Goal: Information Seeking & Learning: Find specific fact

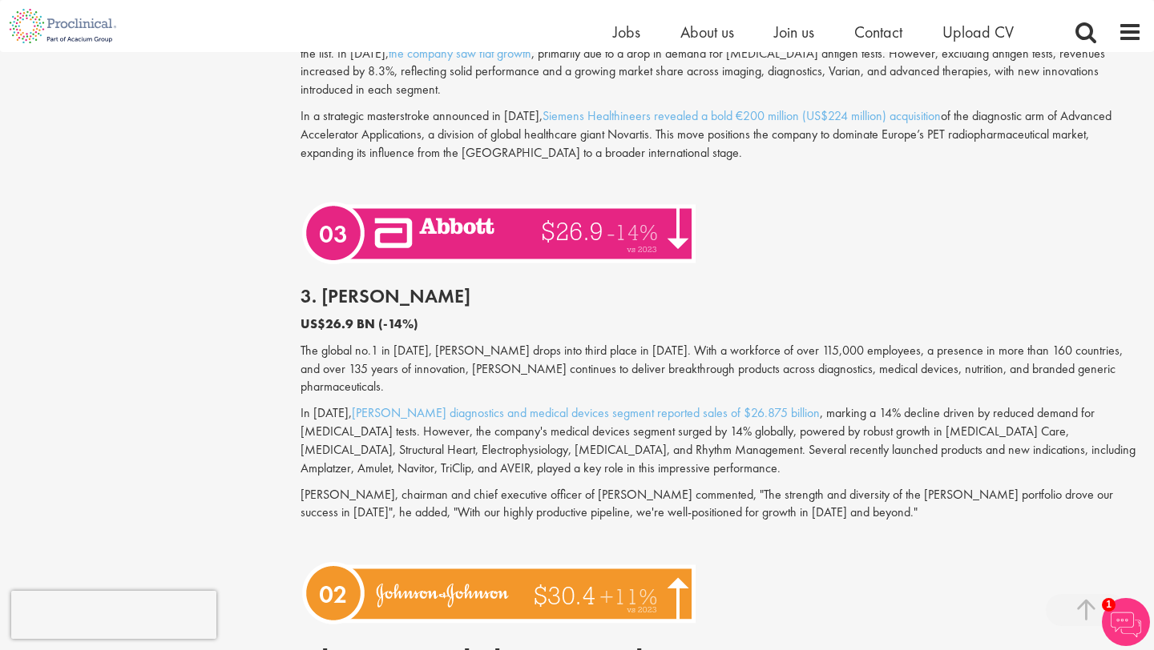
scroll to position [3675, 0]
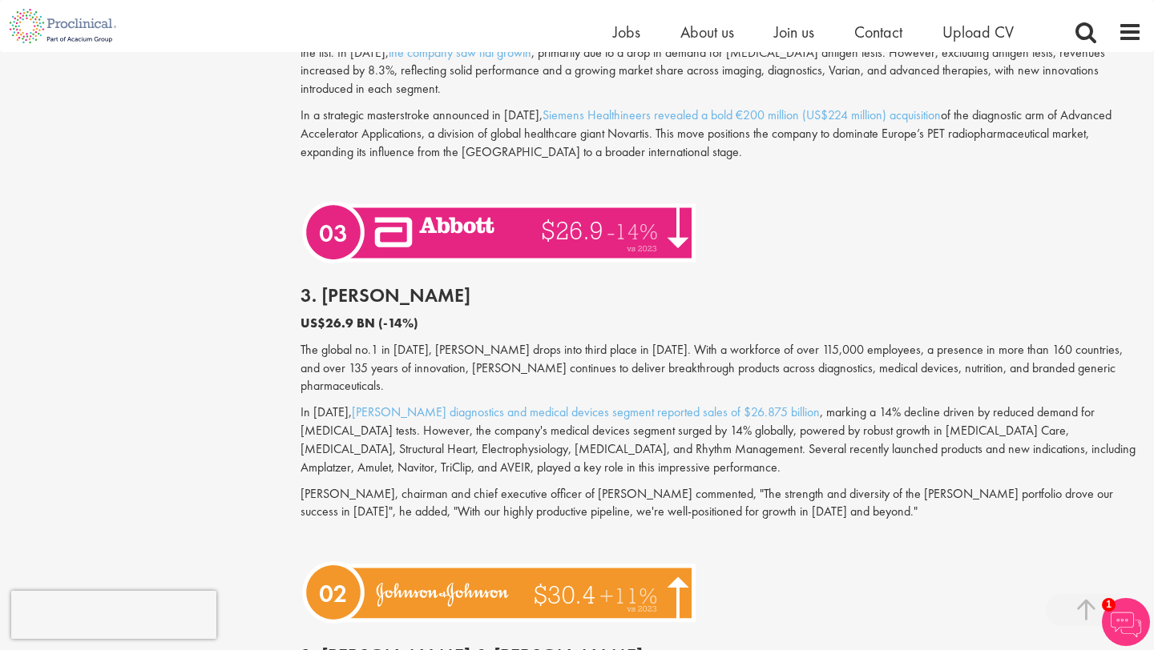
click at [619, 345] on p "The global no.1 in [DATE], [PERSON_NAME] drops into third place in [DATE]. With…" at bounding box center [720, 368] width 841 height 55
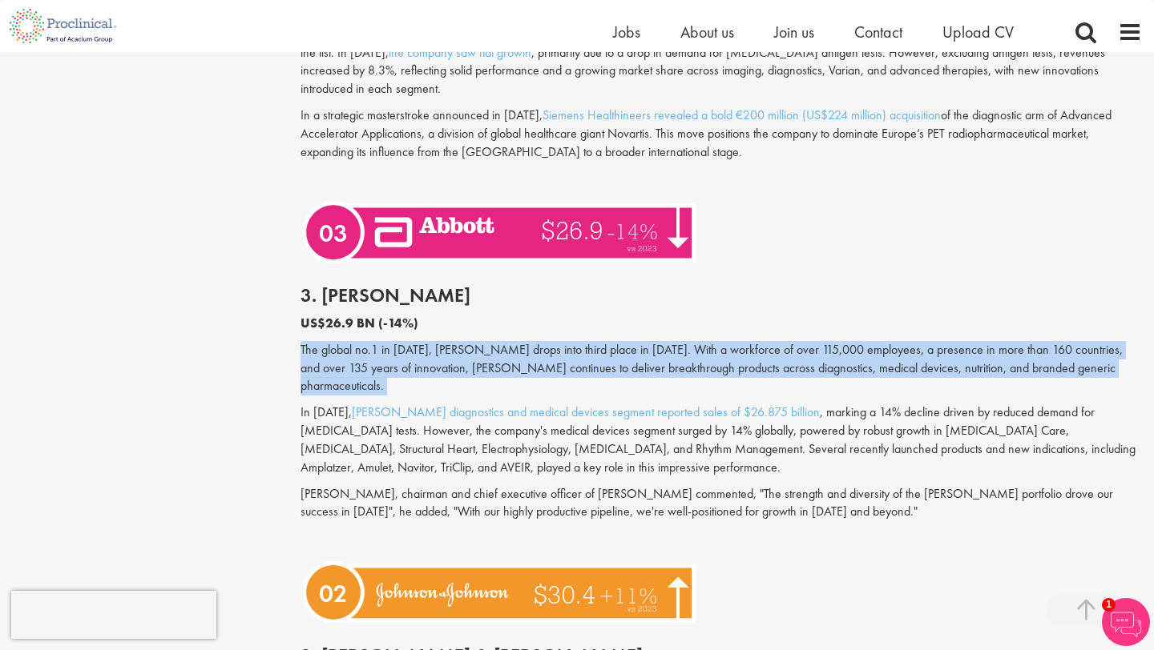
click at [650, 347] on p "The global no.1 in [DATE], [PERSON_NAME] drops into third place in [DATE]. With…" at bounding box center [720, 368] width 841 height 55
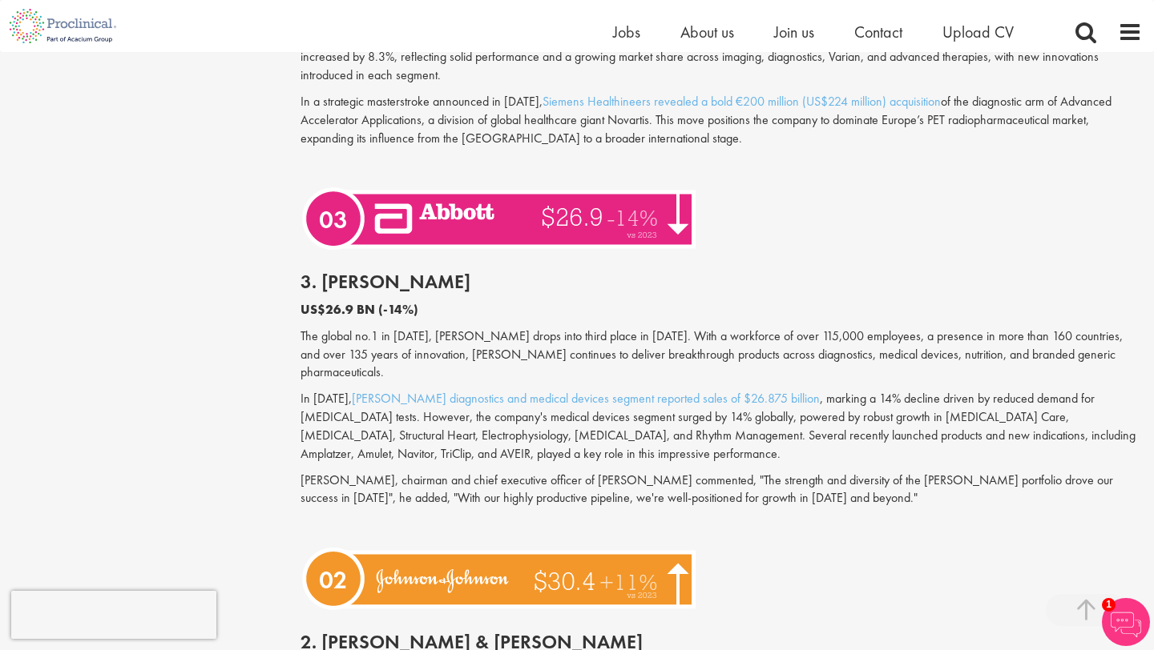
scroll to position [3690, 0]
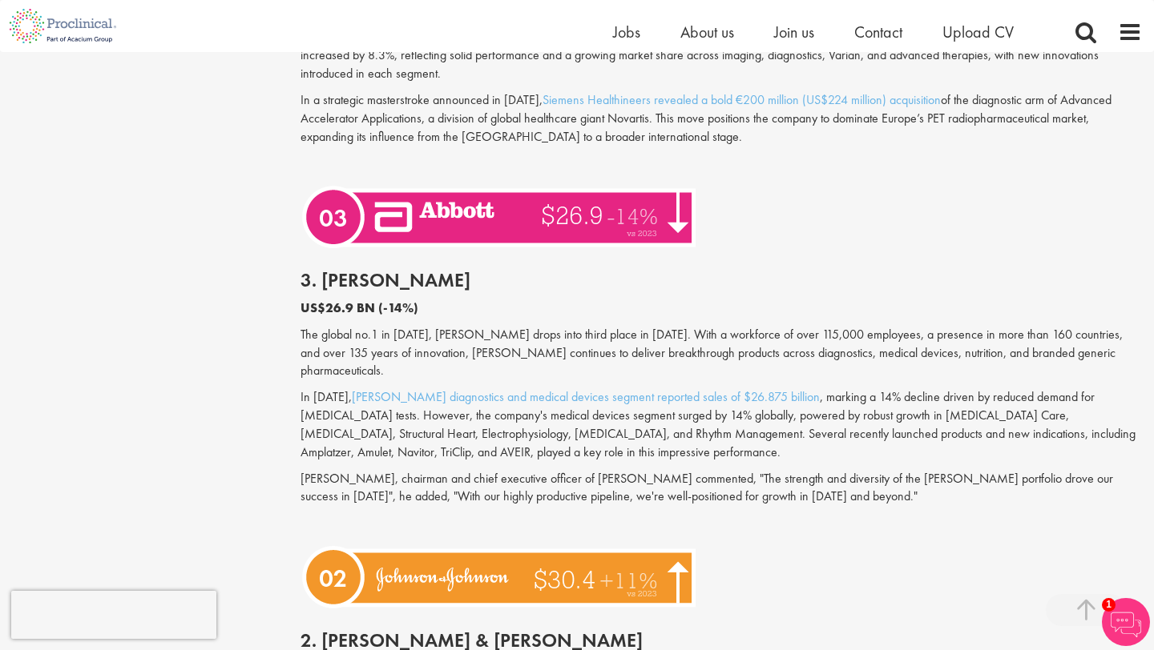
click at [645, 407] on p "In [DATE], [PERSON_NAME] diagnostics and medical devices segment reported sales…" at bounding box center [720, 425] width 841 height 73
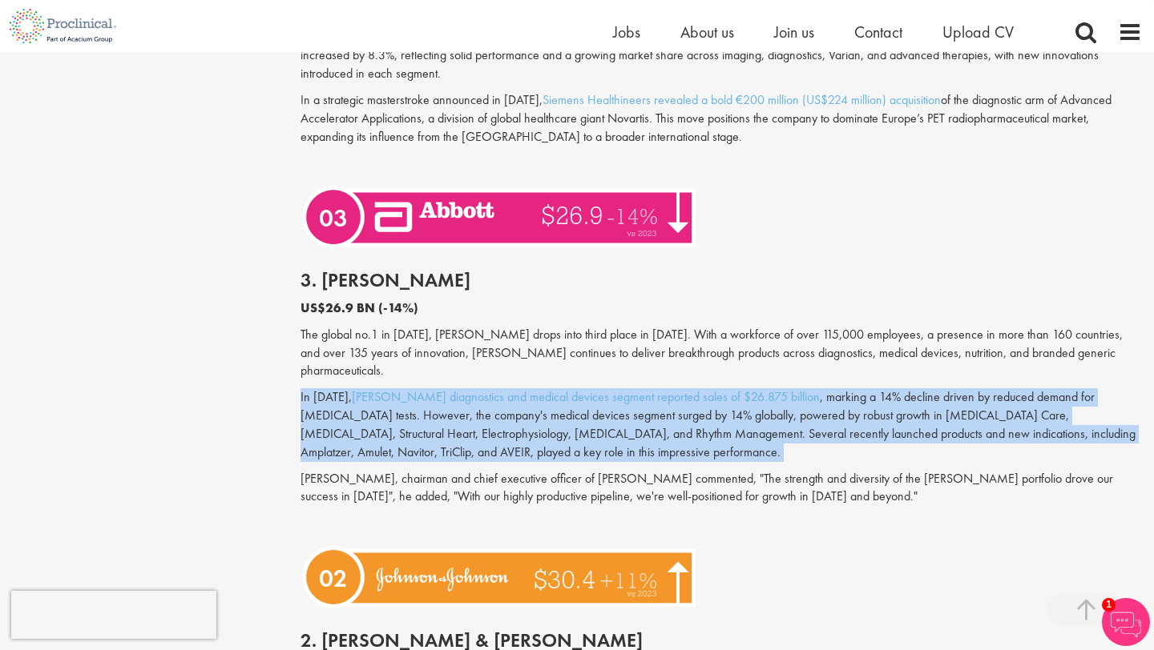
click at [671, 426] on div "3. [PERSON_NAME] US$26.9 BN (-14%) The global no.1 in [DATE], [PERSON_NAME] dro…" at bounding box center [720, 397] width 865 height 287
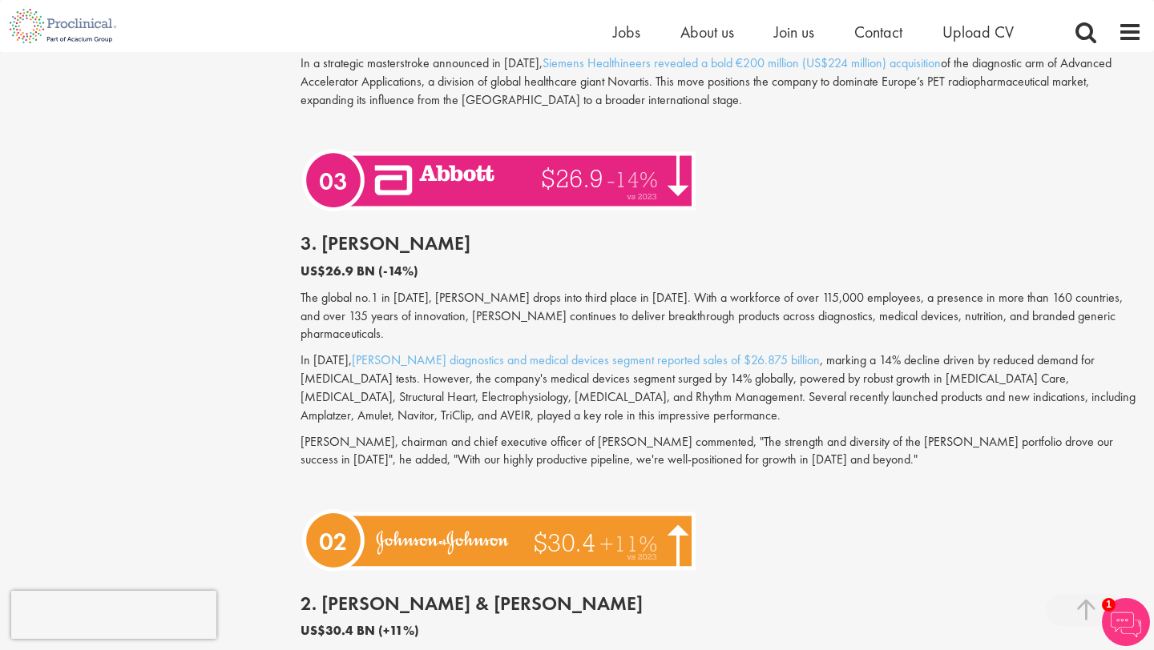
scroll to position [3728, 0]
click at [699, 380] on p "In [DATE], [PERSON_NAME] diagnostics and medical devices segment reported sales…" at bounding box center [720, 387] width 841 height 73
click at [539, 292] on p "The global no.1 in [DATE], [PERSON_NAME] drops into third place in [DATE]. With…" at bounding box center [720, 315] width 841 height 55
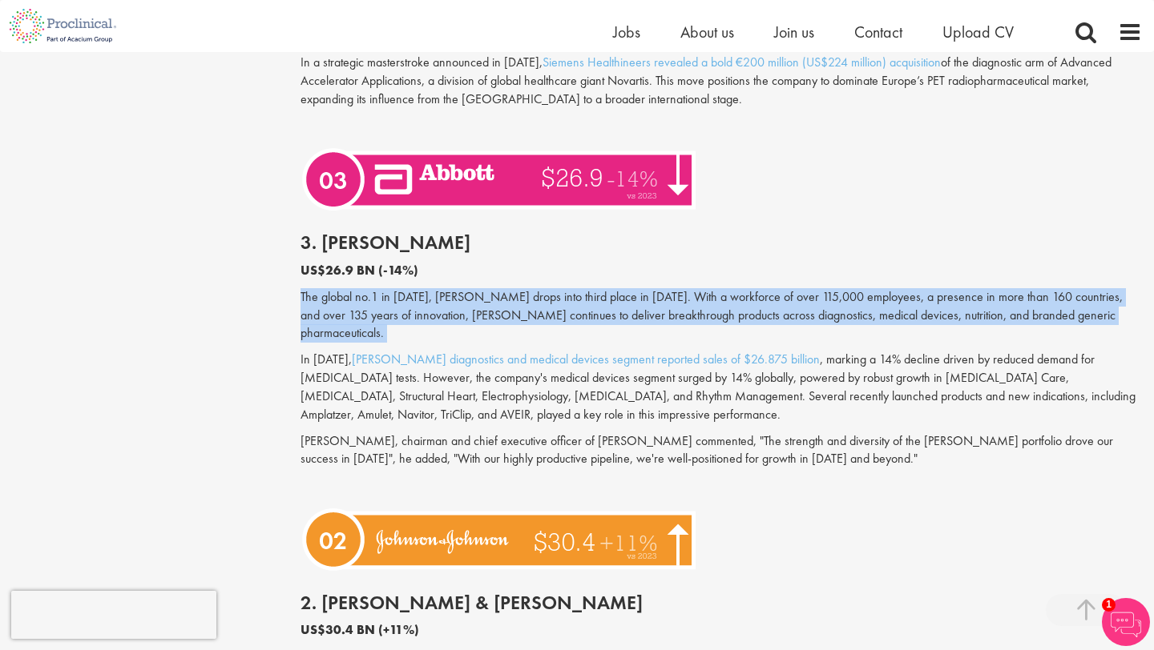
click at [539, 292] on p "The global no.1 in [DATE], [PERSON_NAME] drops into third place in [DATE]. With…" at bounding box center [720, 315] width 841 height 55
click at [540, 352] on p "In [DATE], [PERSON_NAME] diagnostics and medical devices segment reported sales…" at bounding box center [720, 387] width 841 height 73
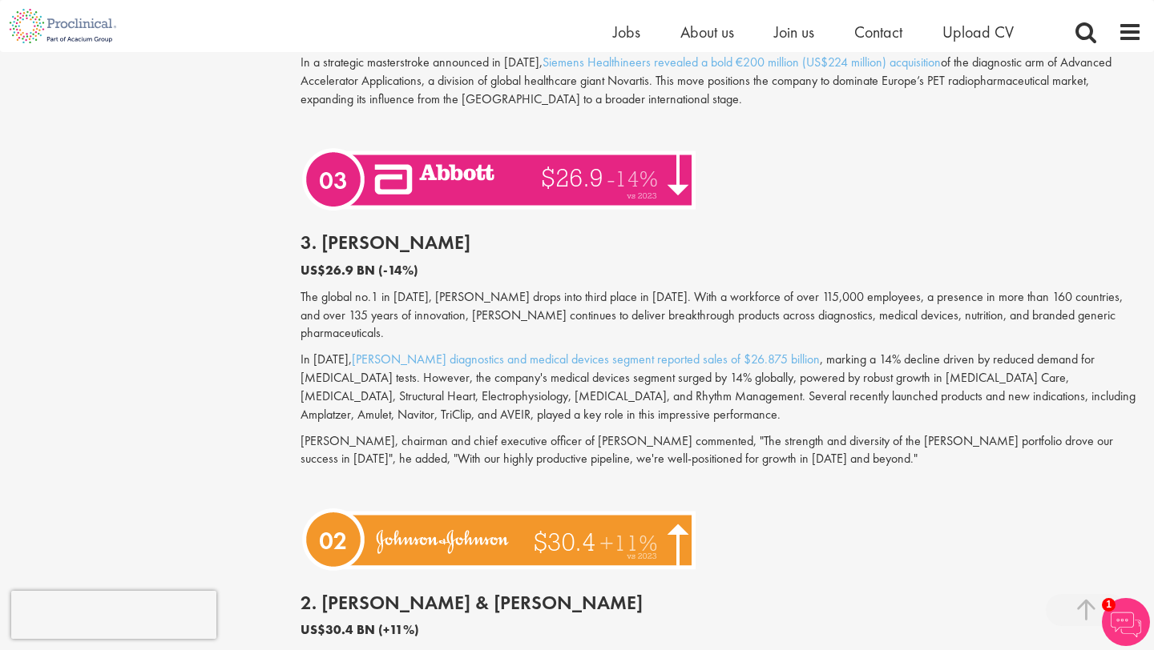
click at [540, 352] on p "In [DATE], [PERSON_NAME] diagnostics and medical devices segment reported sales…" at bounding box center [720, 387] width 841 height 73
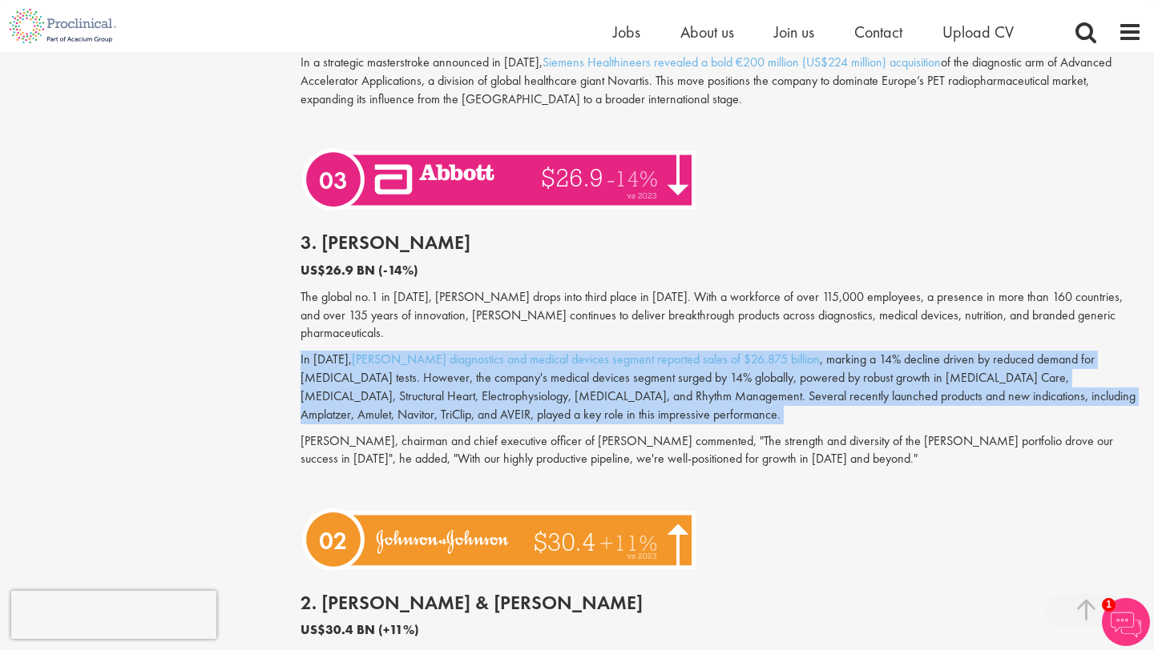
click at [577, 367] on p "In [DATE], [PERSON_NAME] diagnostics and medical devices segment reported sales…" at bounding box center [720, 387] width 841 height 73
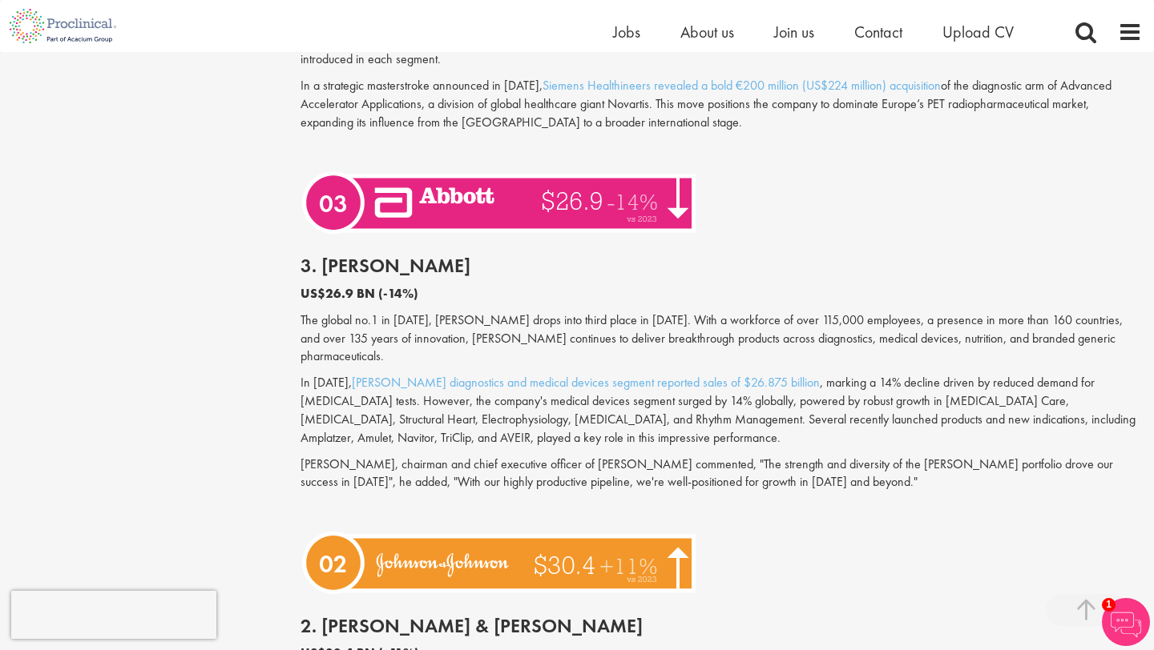
scroll to position [3709, 0]
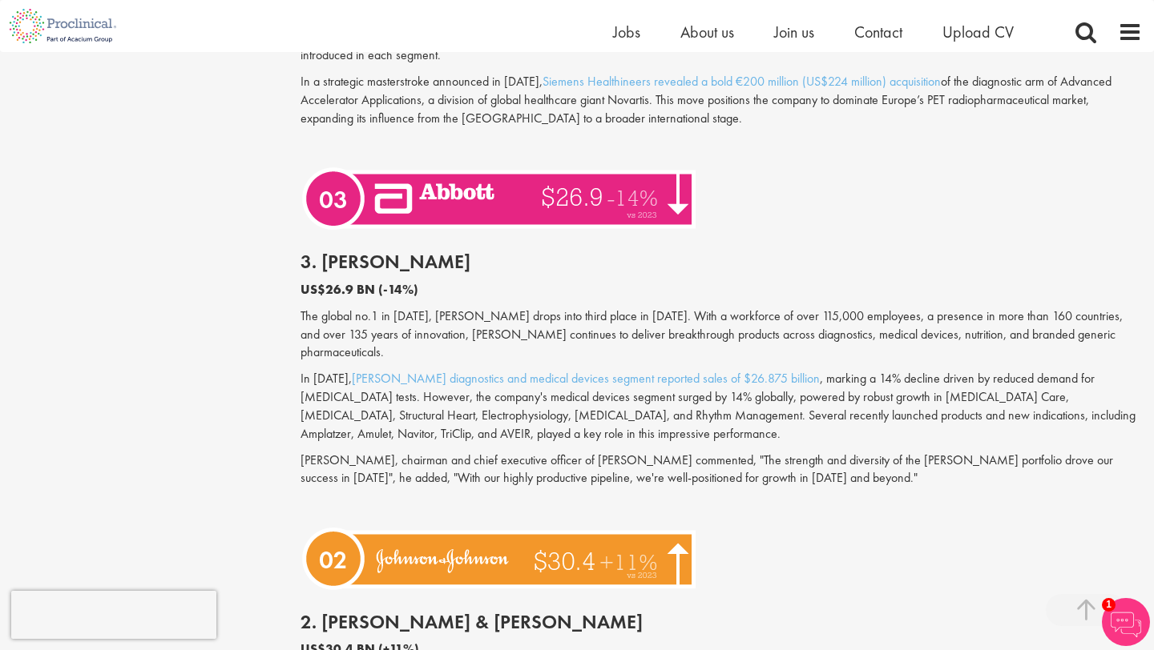
click at [431, 390] on p "In [DATE], [PERSON_NAME] diagnostics and medical devices segment reported sales…" at bounding box center [720, 406] width 841 height 73
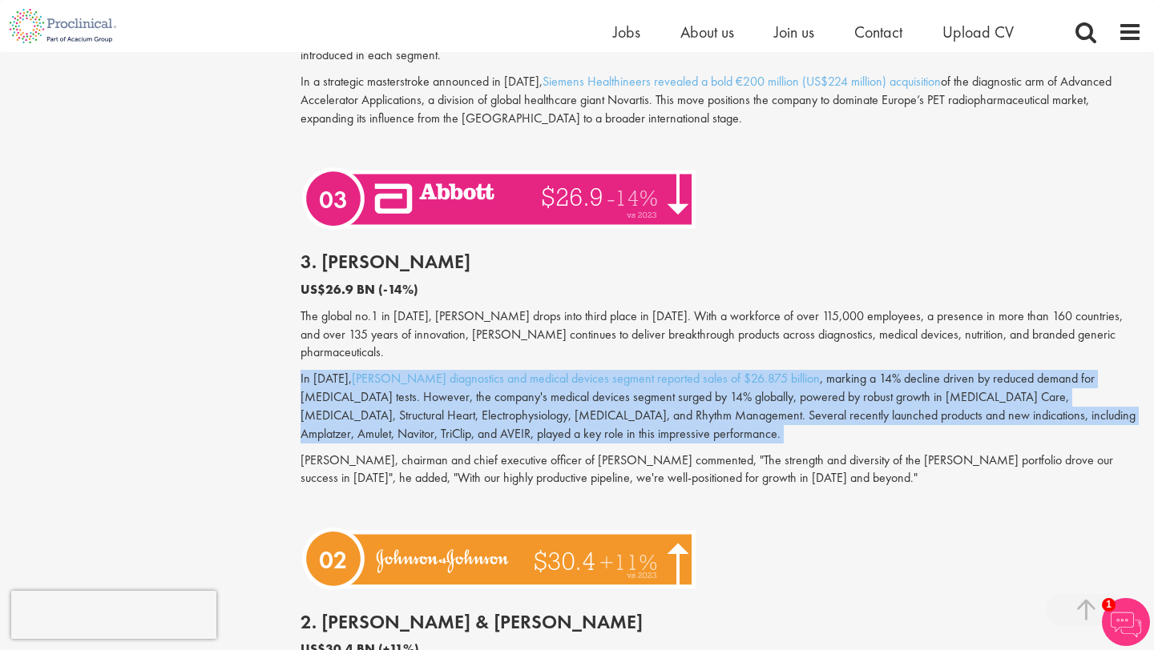
scroll to position [3698, 0]
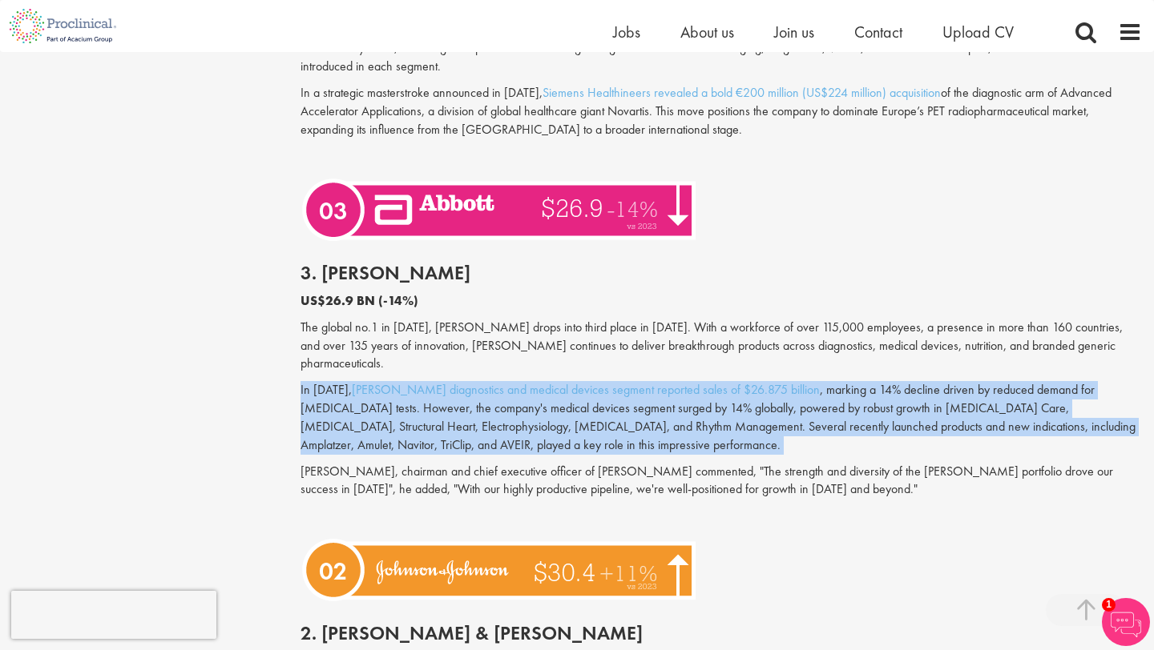
click at [679, 463] on p "[PERSON_NAME], chairman and chief executive officer of [PERSON_NAME] commented,…" at bounding box center [720, 481] width 841 height 37
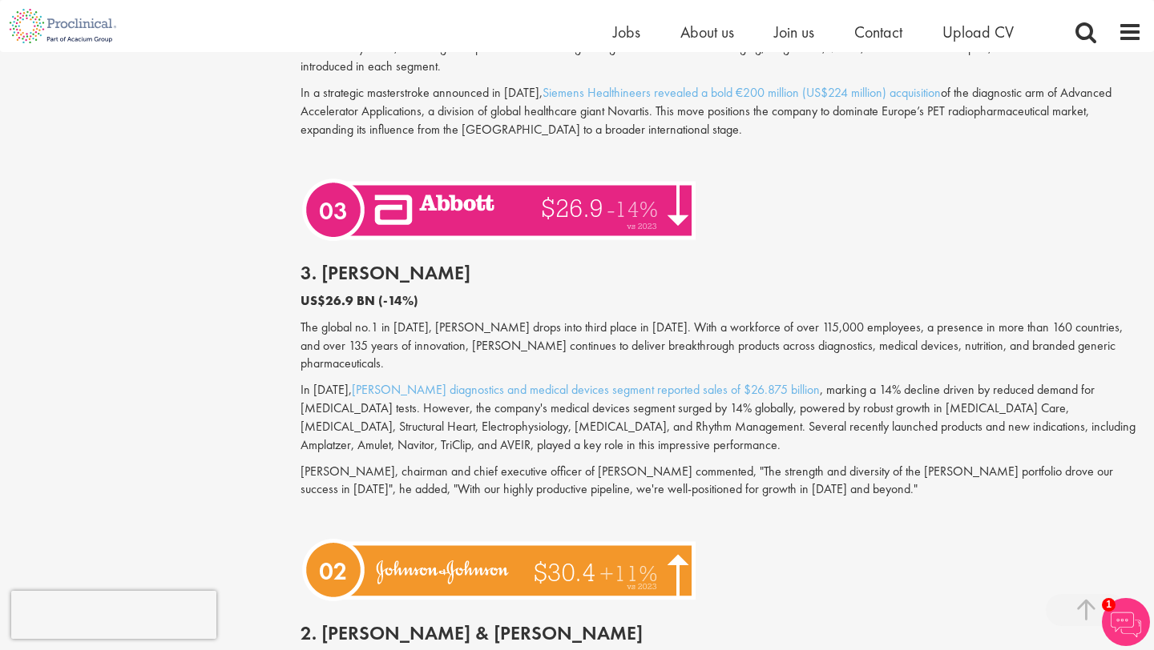
click at [547, 381] on p "In [DATE], [PERSON_NAME] diagnostics and medical devices segment reported sales…" at bounding box center [720, 417] width 841 height 73
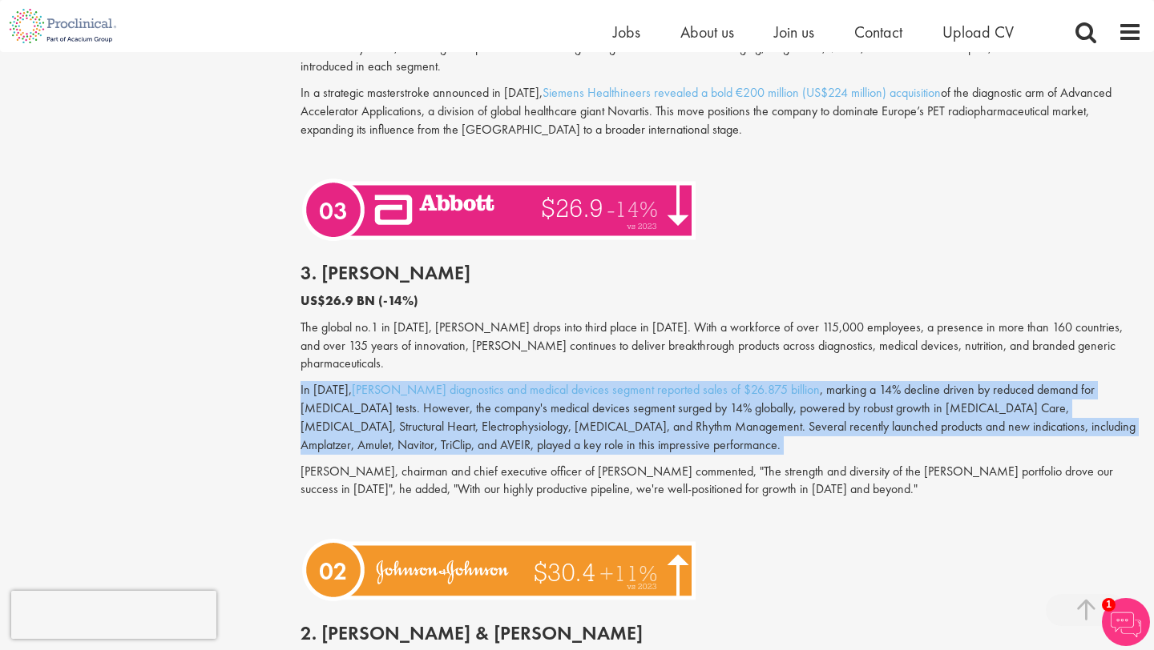
click at [542, 410] on p "In [DATE], [PERSON_NAME] diagnostics and medical devices segment reported sales…" at bounding box center [720, 417] width 841 height 73
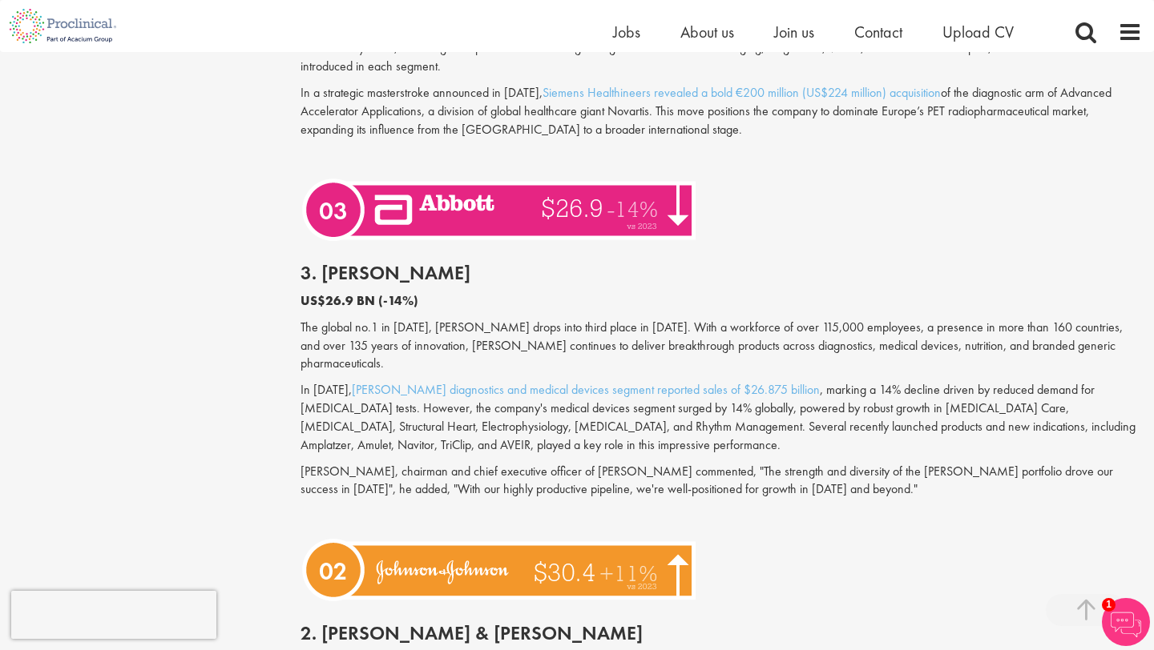
click at [542, 410] on p "In [DATE], [PERSON_NAME] diagnostics and medical devices segment reported sales…" at bounding box center [720, 417] width 841 height 73
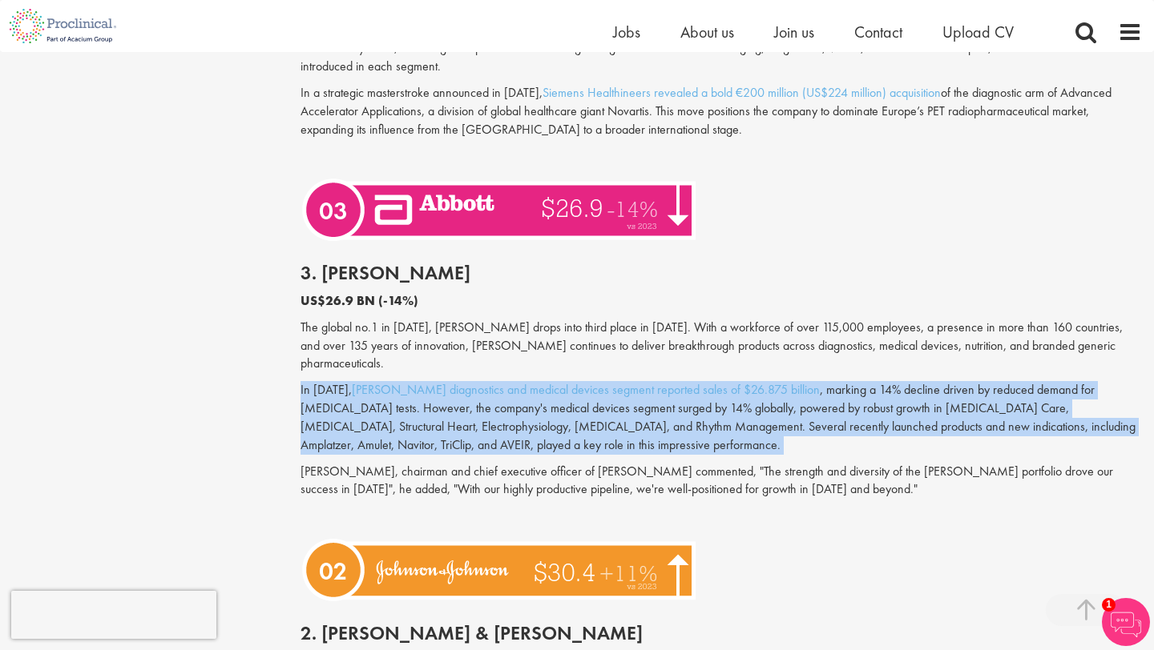
click at [556, 463] on p "[PERSON_NAME], chairman and chief executive officer of [PERSON_NAME] commented,…" at bounding box center [720, 481] width 841 height 37
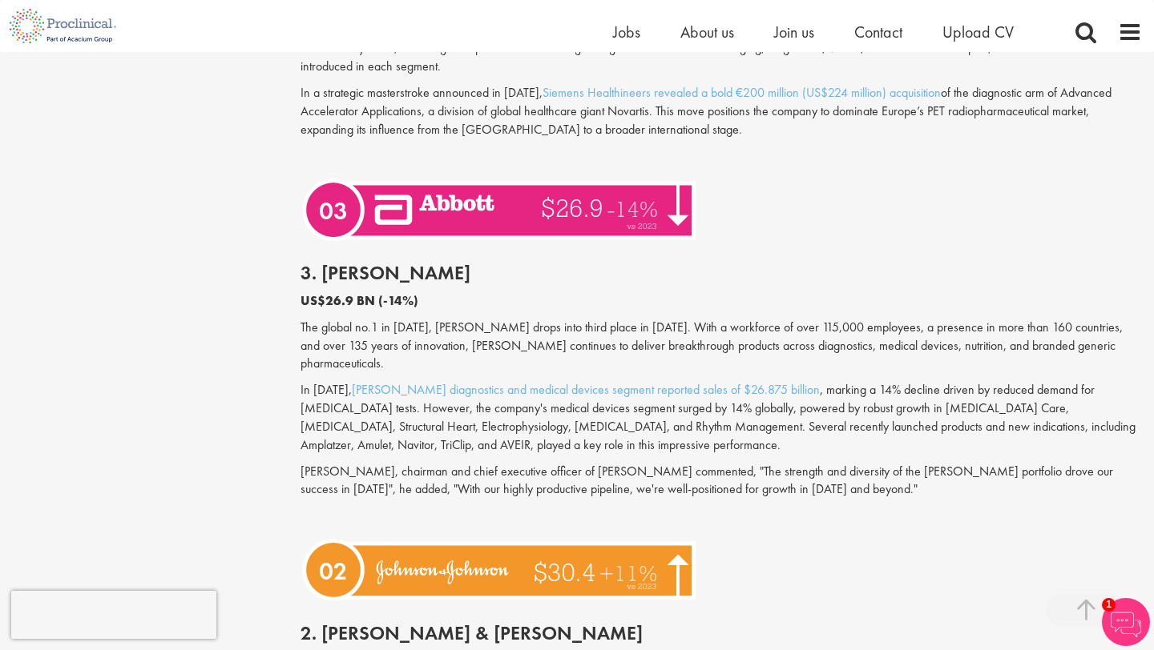
click at [594, 407] on p "In [DATE], [PERSON_NAME] diagnostics and medical devices segment reported sales…" at bounding box center [720, 417] width 841 height 73
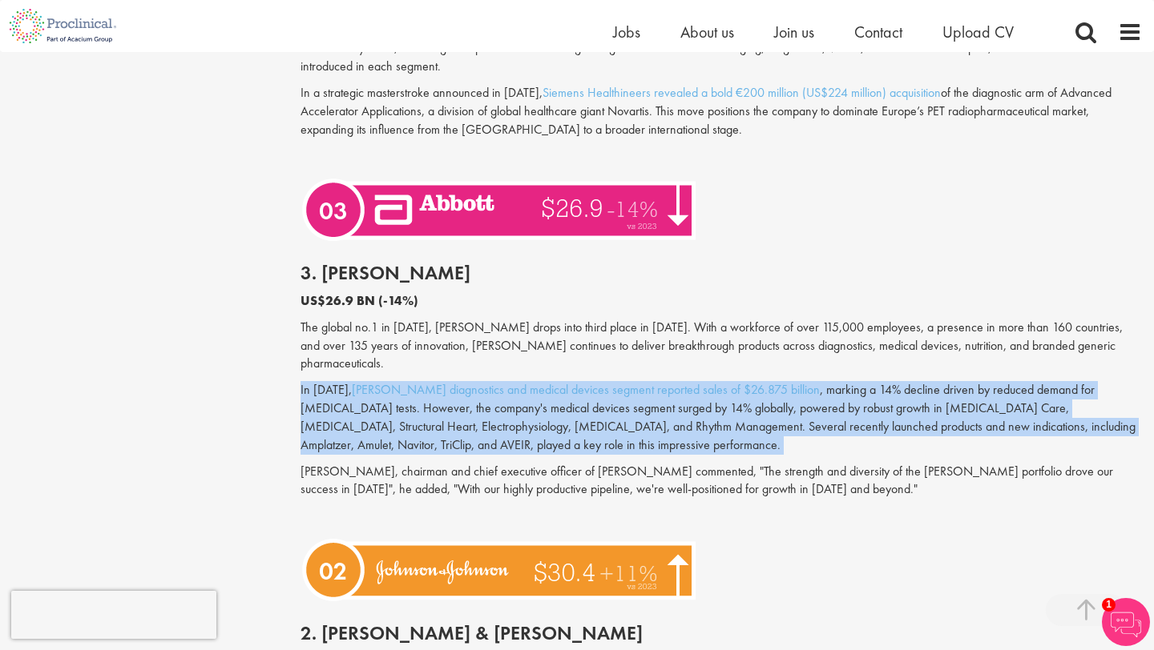
click at [612, 404] on p "In [DATE], [PERSON_NAME] diagnostics and medical devices segment reported sales…" at bounding box center [720, 417] width 841 height 73
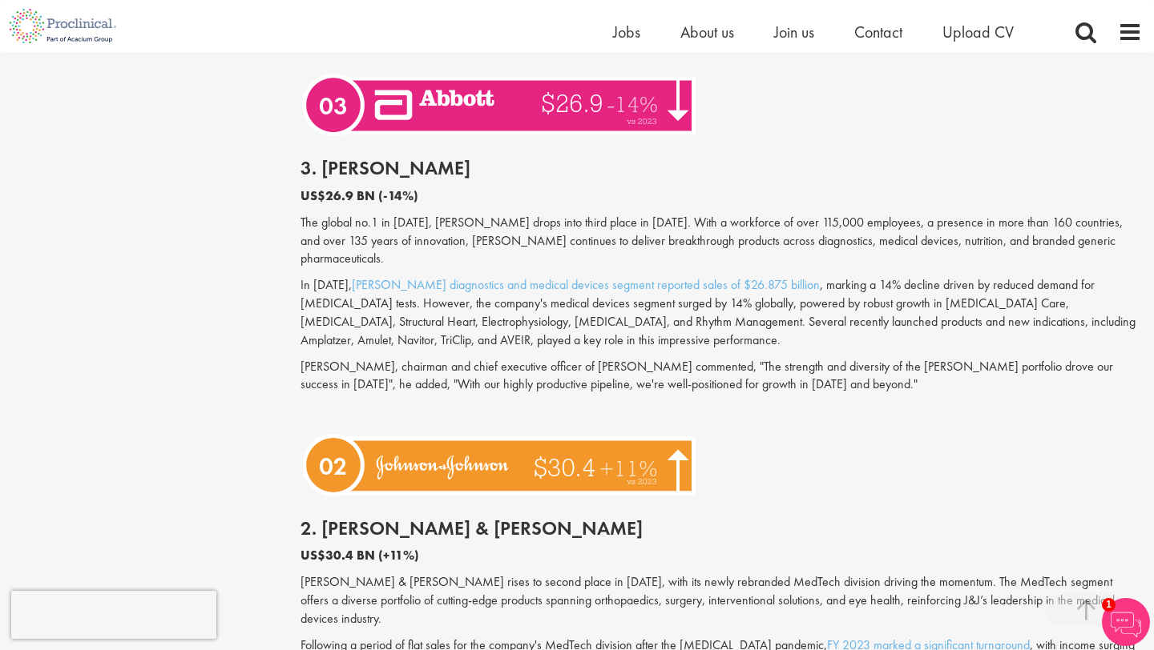
scroll to position [3801, 0]
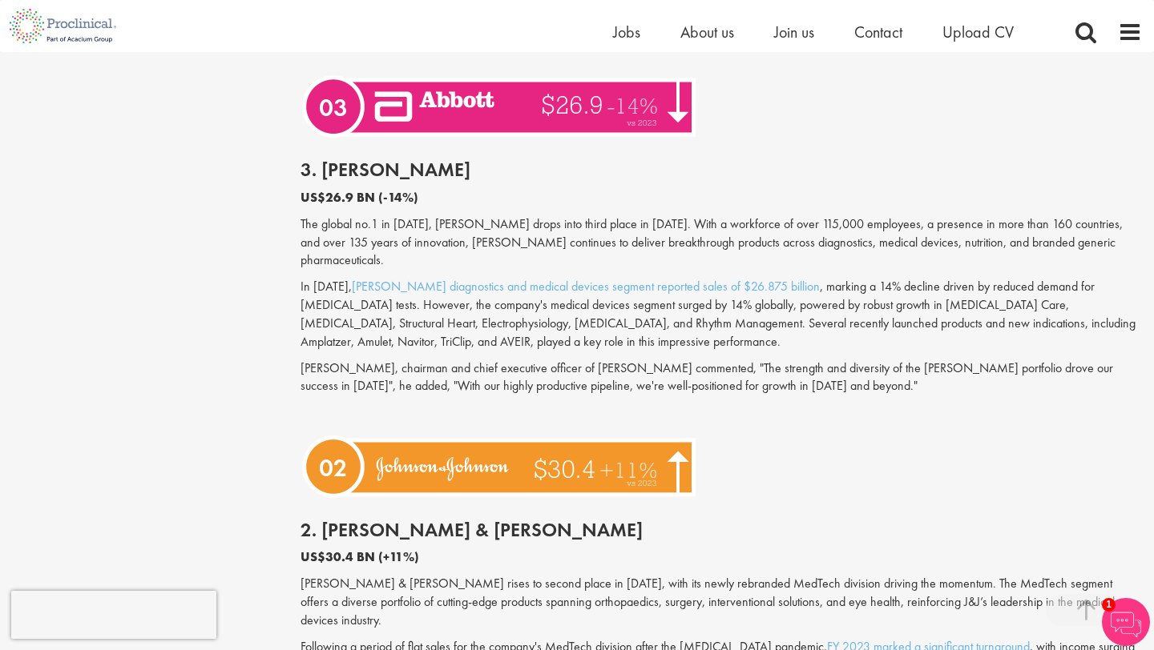
click at [569, 288] on p "In [DATE], [PERSON_NAME] diagnostics and medical devices segment reported sales…" at bounding box center [720, 314] width 841 height 73
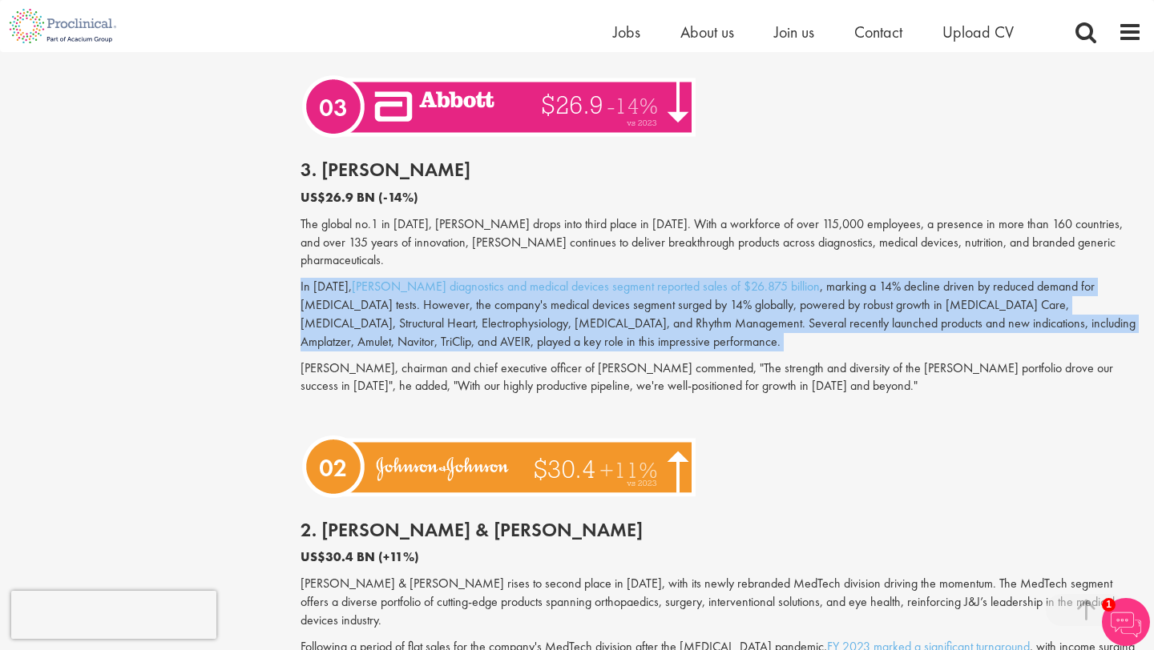
copy div "In [DATE], [PERSON_NAME] diagnostics and medical devices segment reported sales…"
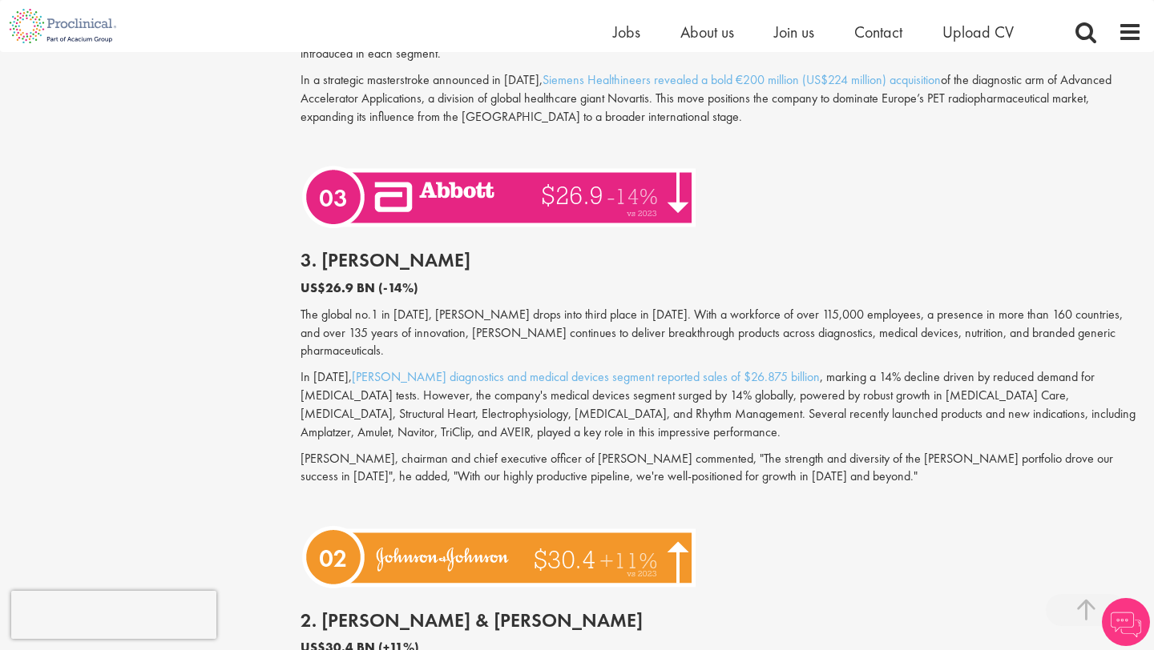
scroll to position [3711, 0]
click at [581, 384] on p "In [DATE], [PERSON_NAME] diagnostics and medical devices segment reported sales…" at bounding box center [720, 404] width 841 height 73
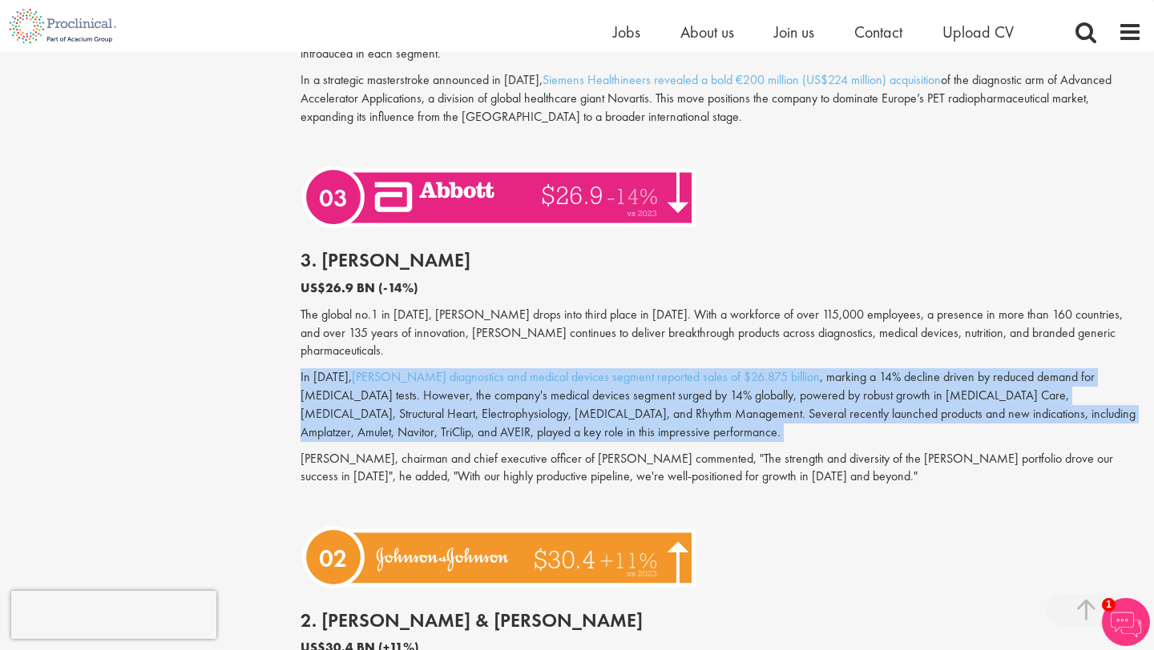
click at [616, 392] on p "In [DATE], [PERSON_NAME] diagnostics and medical devices segment reported sales…" at bounding box center [720, 404] width 841 height 73
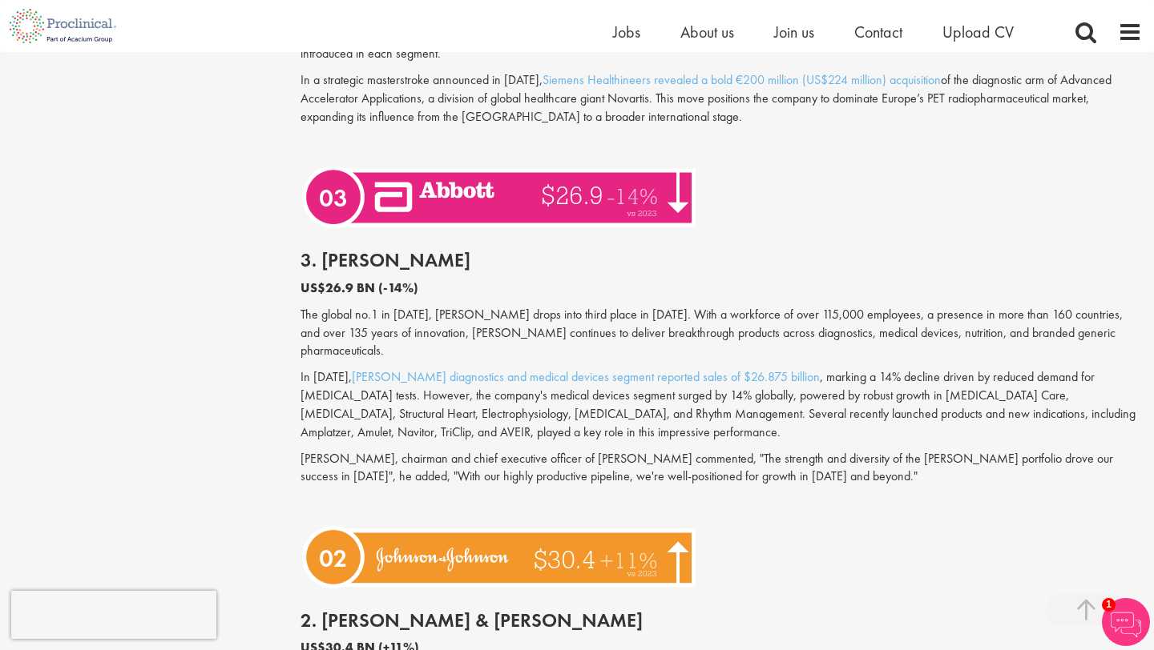
click at [864, 376] on p "In [DATE], [PERSON_NAME] diagnostics and medical devices segment reported sales…" at bounding box center [720, 404] width 841 height 73
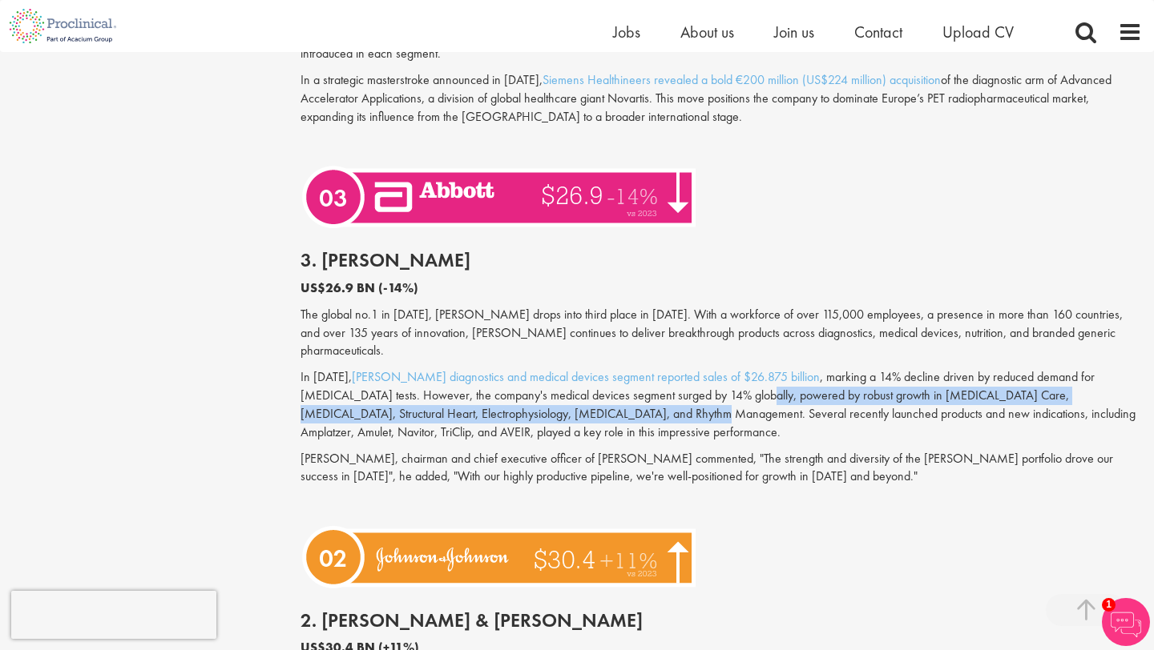
drag, startPoint x: 596, startPoint y: 377, endPoint x: 680, endPoint y: 360, distance: 85.8
click at [680, 368] on p "In [DATE], [PERSON_NAME] diagnostics and medical devices segment reported sales…" at bounding box center [720, 404] width 841 height 73
copy p "powered by robust growth in Diabetes Care, Neuromodulation, Structural Heart, E…"
click at [613, 450] on p "[PERSON_NAME], chairman and chief executive officer of [PERSON_NAME] commented,…" at bounding box center [720, 468] width 841 height 37
